Goal: Transaction & Acquisition: Purchase product/service

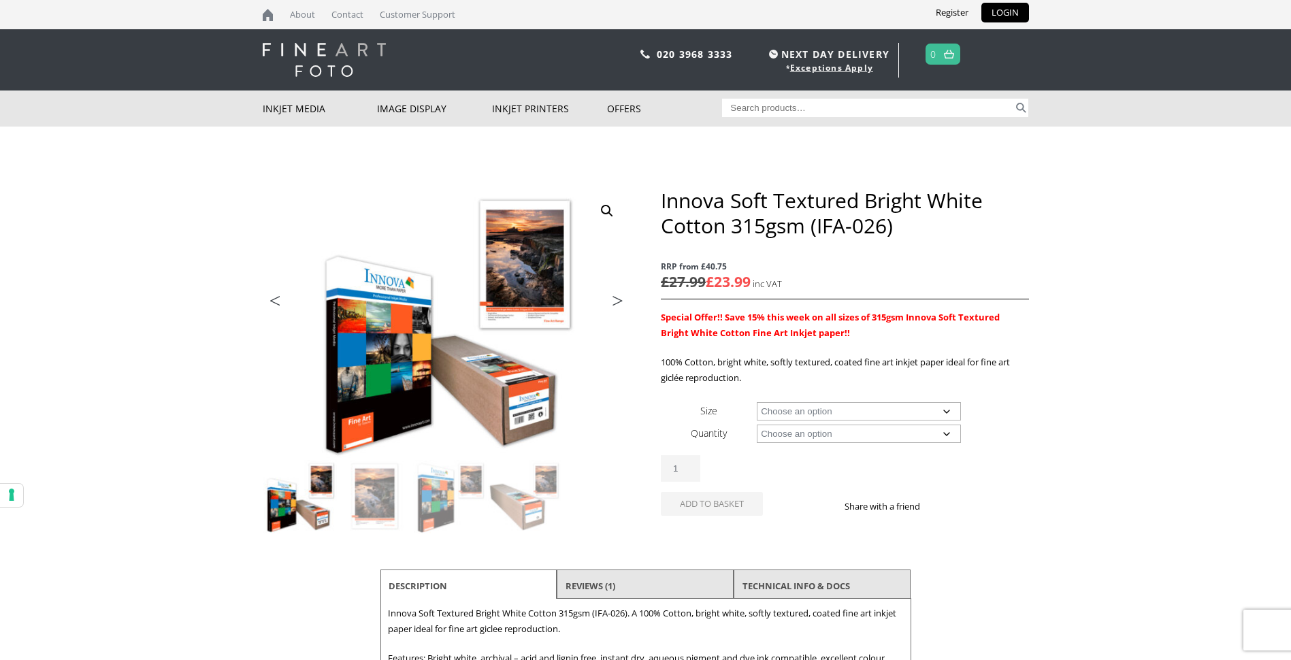
click at [942, 412] on select "Choose an option A4 Sheet A3 Sheet A3+ Sheet A2 Sheet 17" Wide Roll 24" Wide Ro…" at bounding box center [859, 411] width 204 height 18
click at [757, 402] on select "Choose an option A4 Sheet A3 Sheet A3+ Sheet A2 Sheet 17" Wide Roll 24" Wide Ro…" at bounding box center [859, 411] width 204 height 18
select select "17-wide-roll"
click at [946, 432] on select "Choose an option 15m" at bounding box center [859, 434] width 204 height 18
select select "15m"
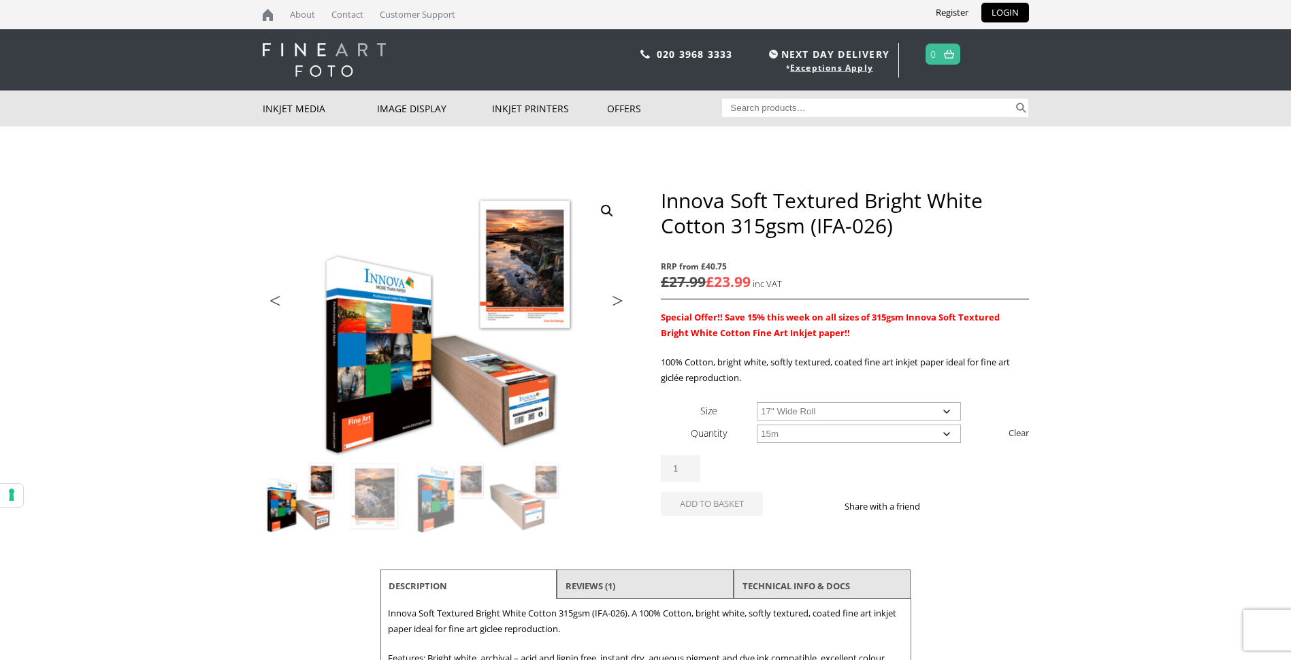
click at [757, 425] on select "Choose an option 15m" at bounding box center [859, 434] width 204 height 18
select select "17-wide-roll"
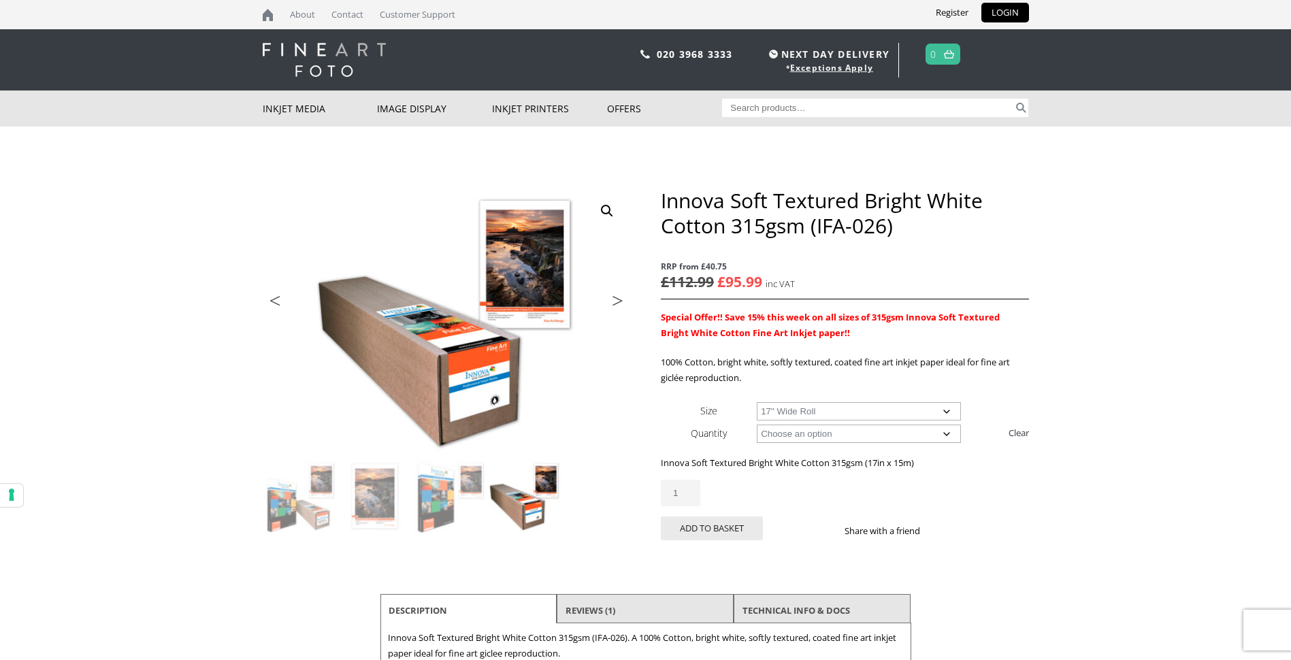
click at [945, 410] on select "Choose an option 17" Wide Roll 24" Wide Roll 36" Wide Roll 44" Wide Roll 60" Wi…" at bounding box center [859, 411] width 204 height 18
click at [1014, 393] on div "Innova Soft Textured Bright White Cotton 315gsm (IFA-026) RRP from £40.75 £ 112…" at bounding box center [844, 380] width 367 height 384
click at [944, 430] on select "Choose an option 15m" at bounding box center [859, 434] width 204 height 18
click at [676, 425] on th "Quantity" at bounding box center [709, 433] width 96 height 22
click at [513, 301] on ul "Previous Next" at bounding box center [446, 303] width 367 height 20
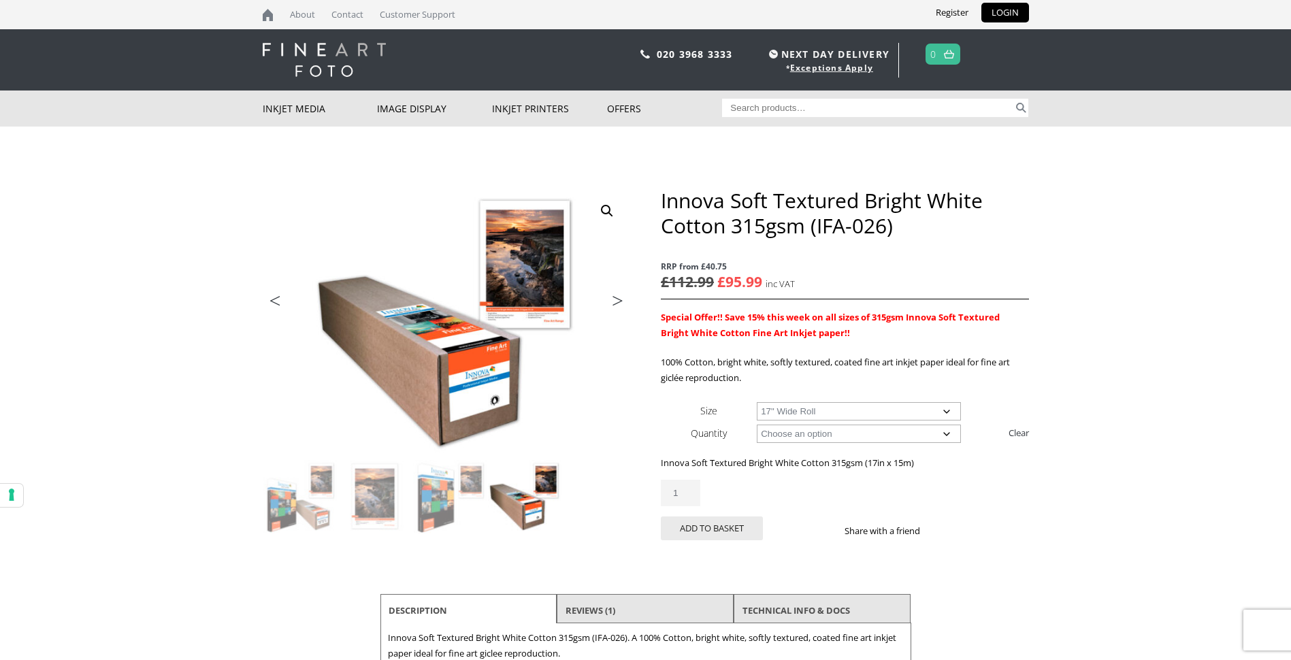
click at [947, 409] on select "Choose an option 17" Wide Roll 24" Wide Roll 36" Wide Roll 44" Wide Roll 60" Wi…" at bounding box center [859, 411] width 204 height 18
select select
click at [757, 402] on select "Choose an option 17" Wide Roll 24" Wide Roll 36" Wide Roll 44" Wide Roll 60" Wi…" at bounding box center [859, 411] width 204 height 18
select select "15m"
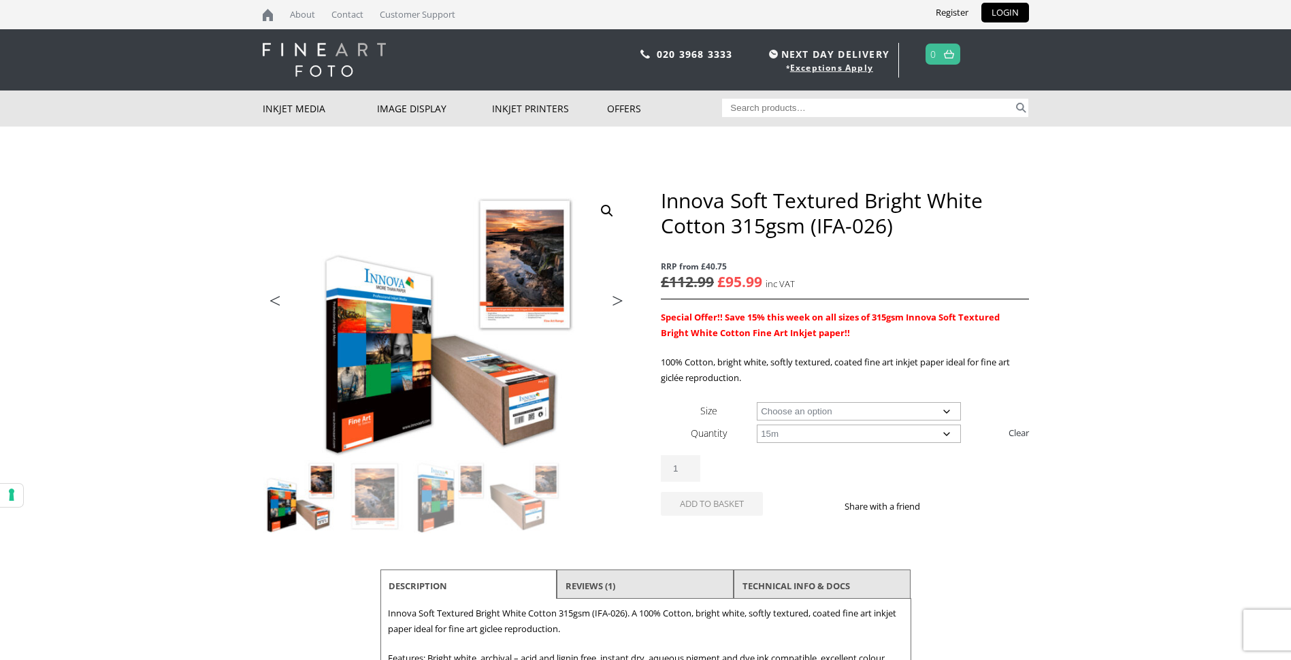
click at [946, 431] on select "Choose an option 15m 25 Sheets" at bounding box center [859, 434] width 204 height 18
select select
click at [757, 425] on select "Choose an option 15m 25 Sheets" at bounding box center [859, 434] width 204 height 18
click at [946, 405] on select "Choose an option A4 Sheet A3 Sheet A3+ Sheet A2 Sheet 17" Wide Roll 24" Wide Ro…" at bounding box center [859, 411] width 204 height 18
click at [757, 402] on select "Choose an option A4 Sheet A3 Sheet A3+ Sheet A2 Sheet 17" Wide Roll 24" Wide Ro…" at bounding box center [859, 411] width 204 height 18
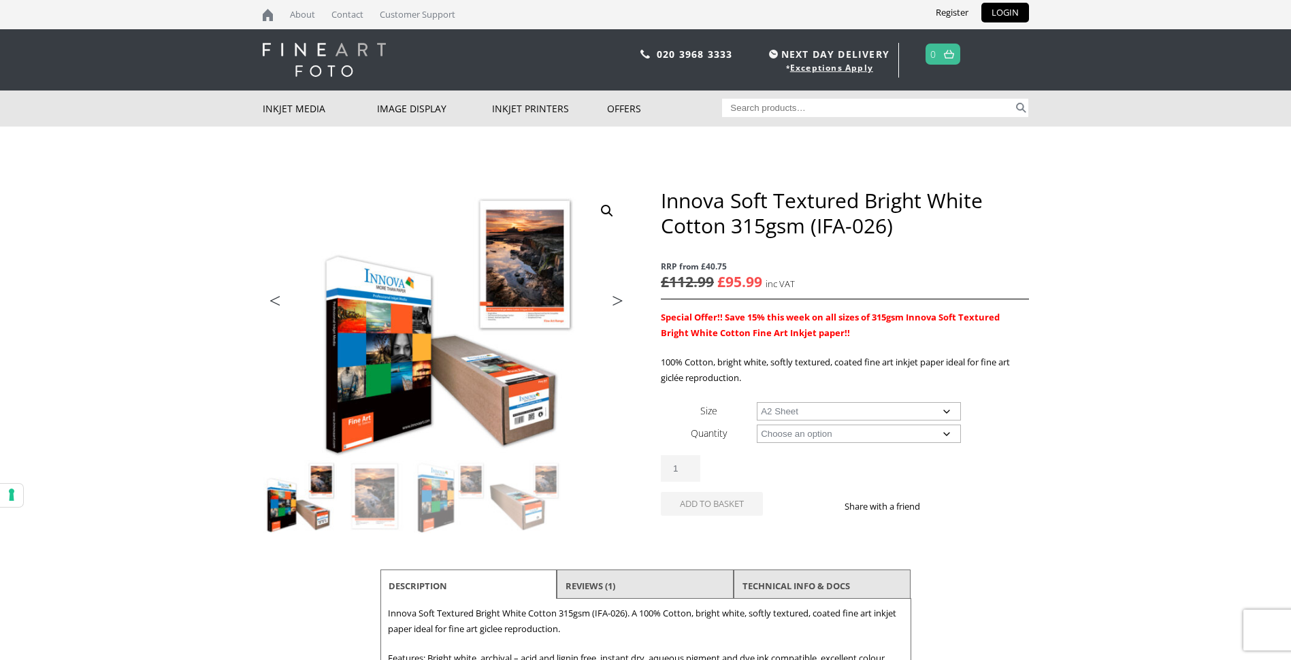
select select "a2-sheet"
click at [950, 433] on select "Choose an option 25 Sheets" at bounding box center [859, 434] width 204 height 18
select select "25-sheets"
click at [757, 425] on select "Choose an option 25 Sheets" at bounding box center [859, 434] width 204 height 18
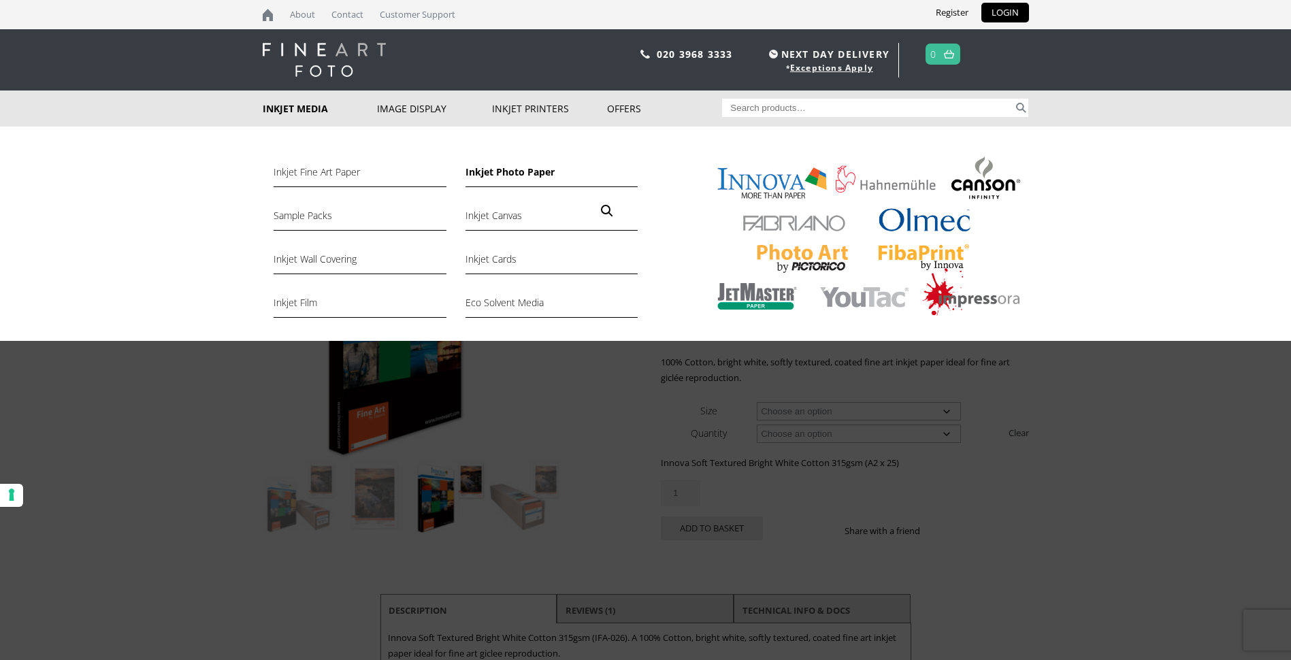
click at [488, 172] on link "Inkjet Photo Paper" at bounding box center [551, 175] width 172 height 23
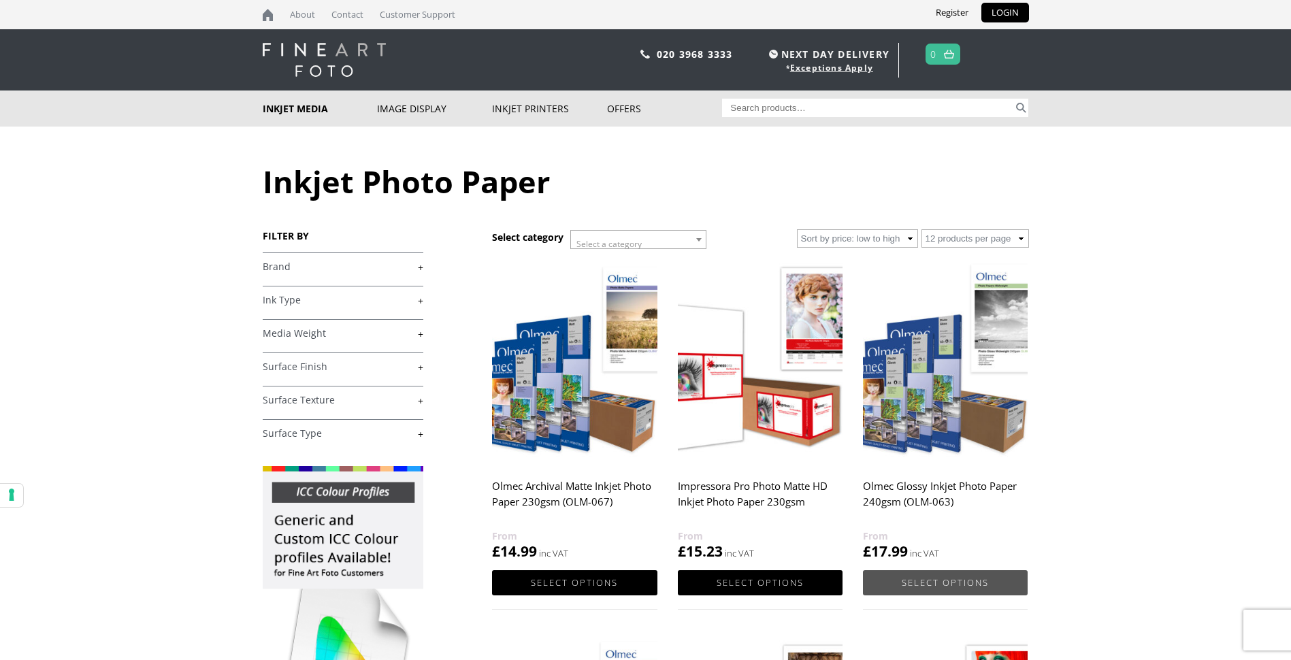
click at [935, 581] on link "Select options" at bounding box center [945, 582] width 165 height 25
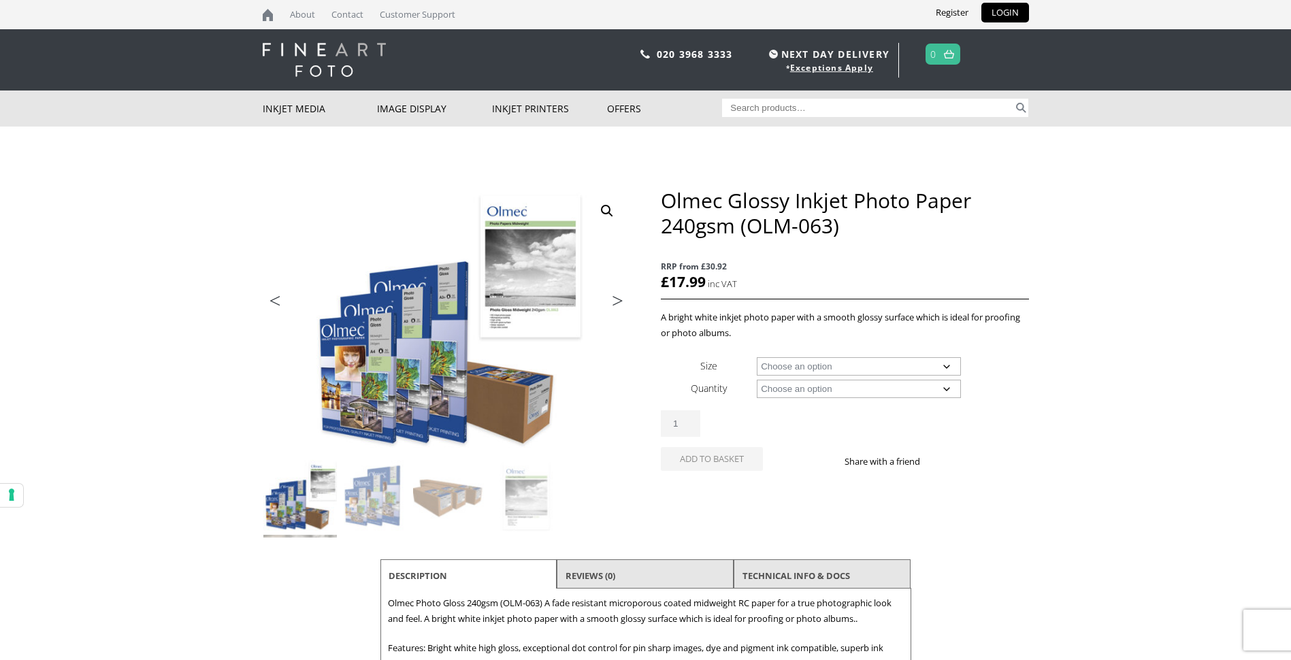
click at [944, 363] on select "Choose an option A4 Sheet A3 Sheet A3+ Sheet A2 Sheet 17" Wide Roll 24" Wide Ro…" at bounding box center [859, 366] width 204 height 18
click at [757, 357] on select "Choose an option A4 Sheet A3 Sheet A3+ Sheet A2 Sheet 17" Wide Roll 24" Wide Ro…" at bounding box center [859, 366] width 204 height 18
select select "a2-sheet"
click at [943, 384] on select "Choose an option 50 Sheets" at bounding box center [859, 389] width 204 height 18
select select "50-sheets"
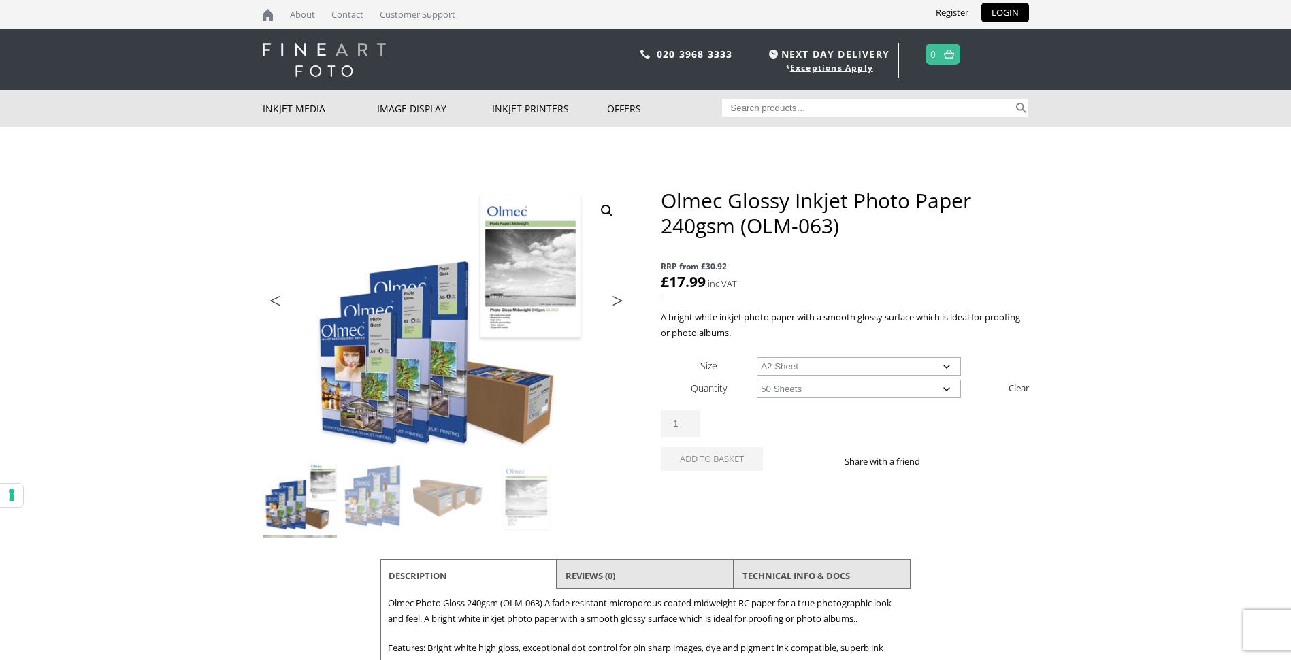
click at [757, 380] on select "Choose an option 50 Sheets" at bounding box center [859, 389] width 204 height 18
